Goal: Information Seeking & Learning: Learn about a topic

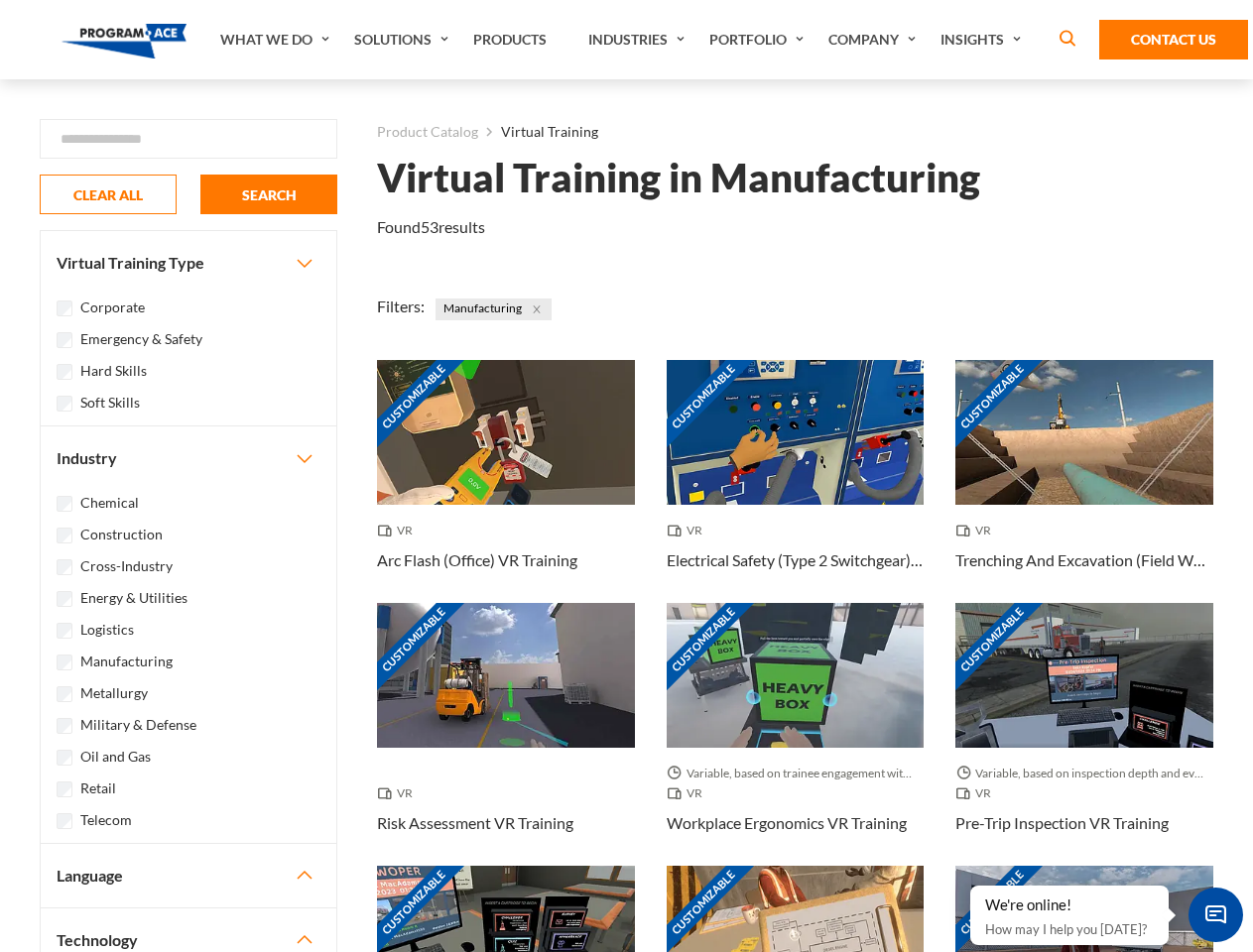
click at [277, 40] on link "What We Do" at bounding box center [277, 40] width 134 height 79
click at [404, 40] on link "Solutions" at bounding box center [404, 40] width 119 height 79
click at [639, 40] on link "Industries" at bounding box center [639, 40] width 121 height 79
click at [876, 40] on link "Company" at bounding box center [874, 40] width 112 height 79
click at [984, 40] on link "Insights" at bounding box center [983, 40] width 105 height 79
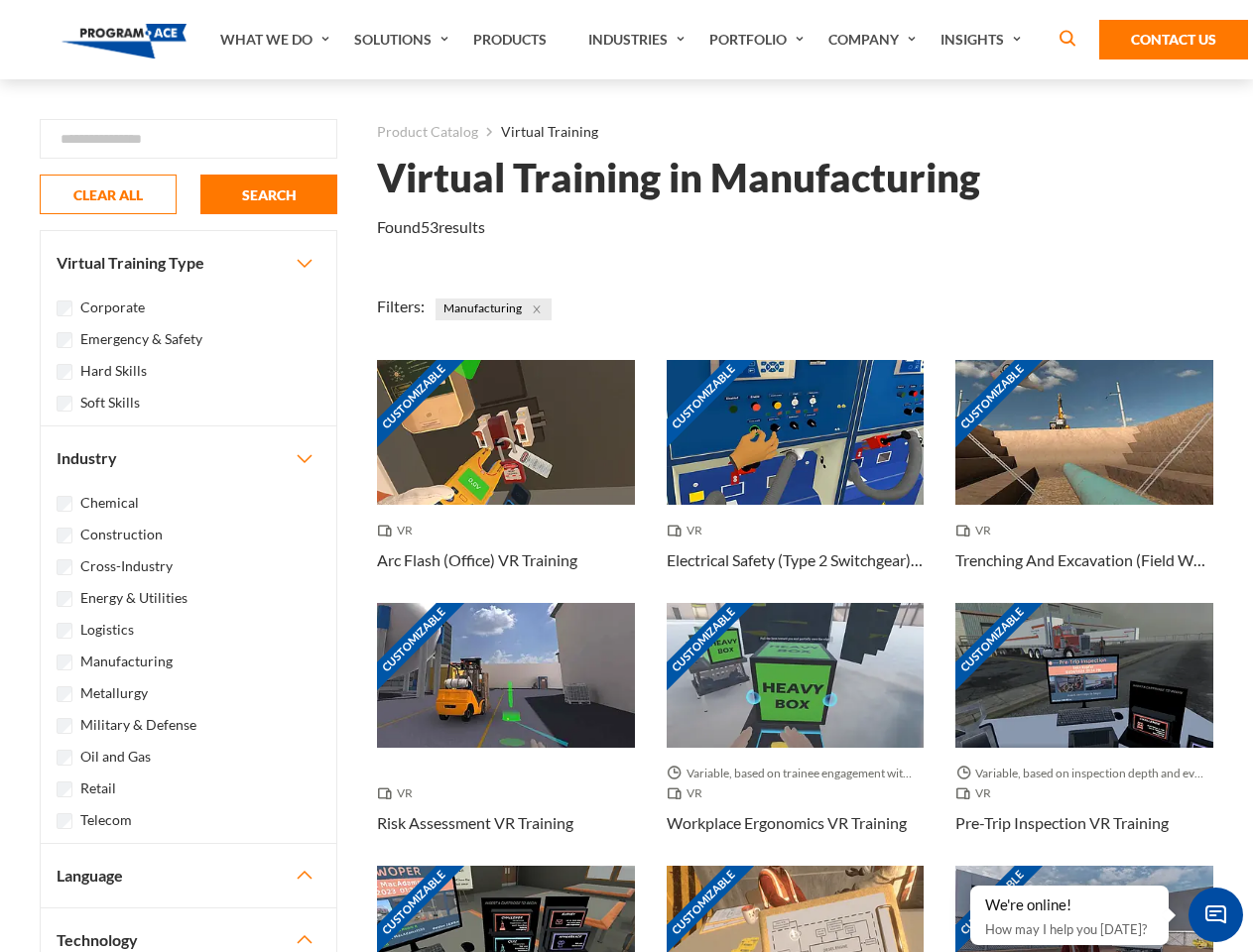
click at [0, 0] on div "Blog White Papers News" at bounding box center [0, 0] width 0 height 0
click at [0, 0] on strong "How Virtual Learning Can Enhance Workforce Productivity: A Guide for L&D Manage…" at bounding box center [0, 0] width 0 height 0
click at [1215, 914] on span "Minimize live chat window" at bounding box center [1215, 914] width 72 height 72
click at [971, 886] on div "Customizable" at bounding box center [1084, 938] width 258 height 145
